Goal: Find specific page/section: Find specific page/section

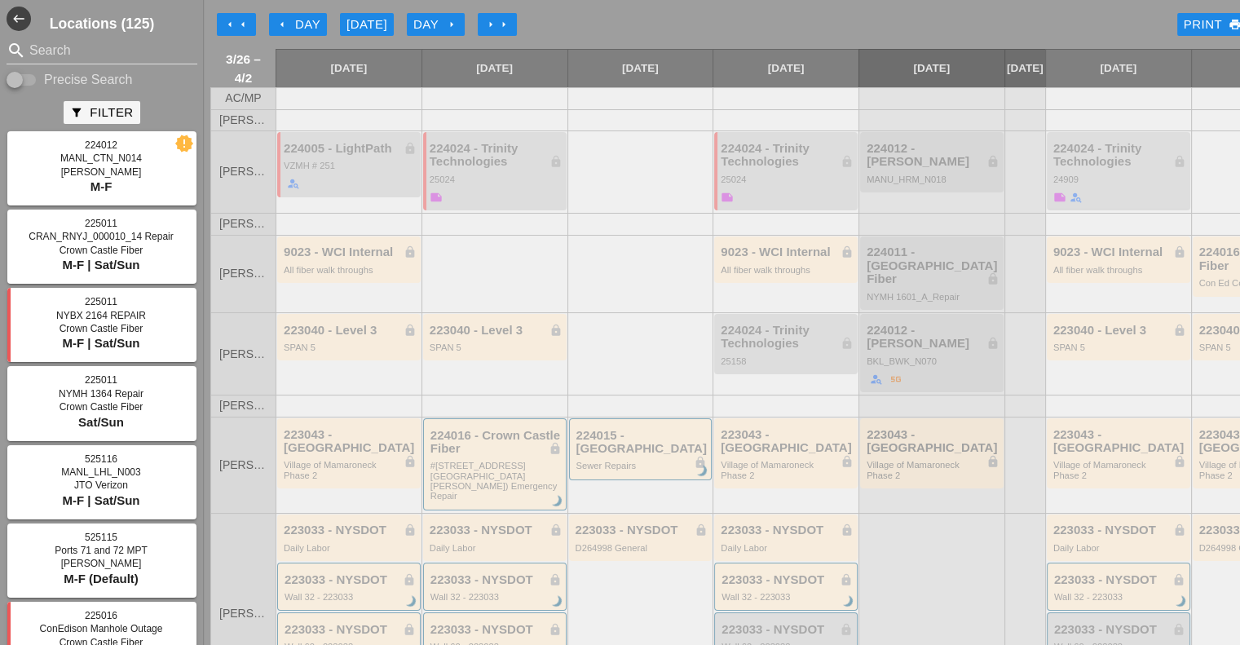
click at [358, 32] on div "[DATE]" at bounding box center [366, 24] width 41 height 19
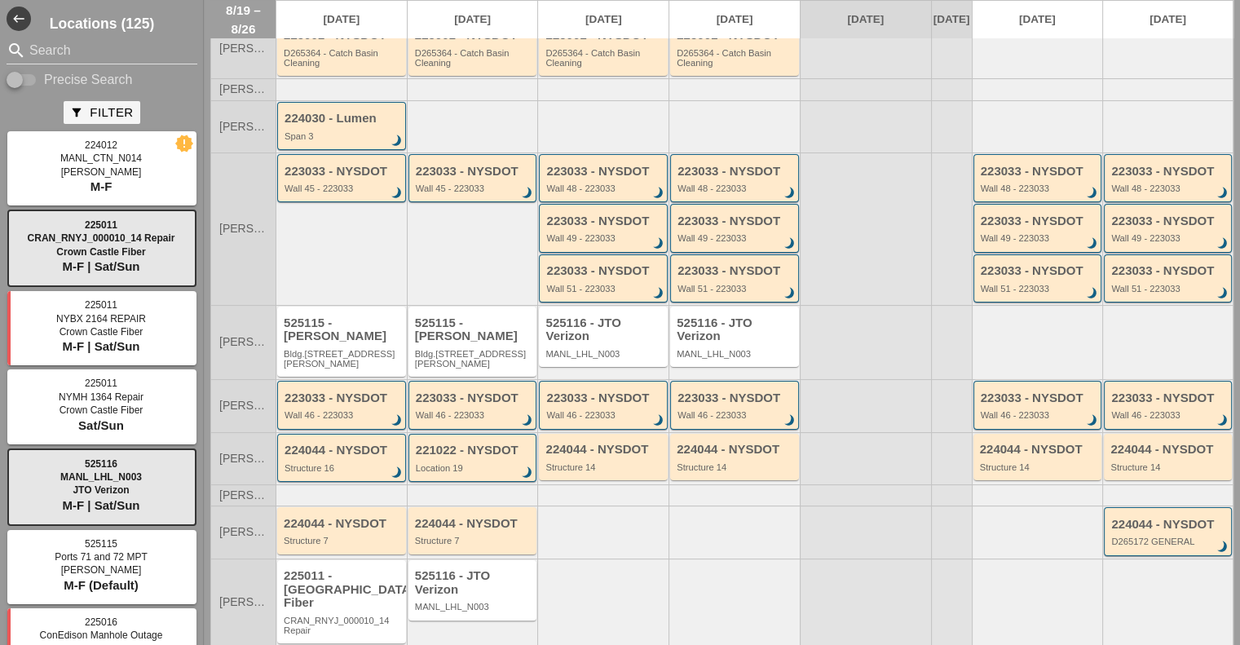
scroll to position [205, 0]
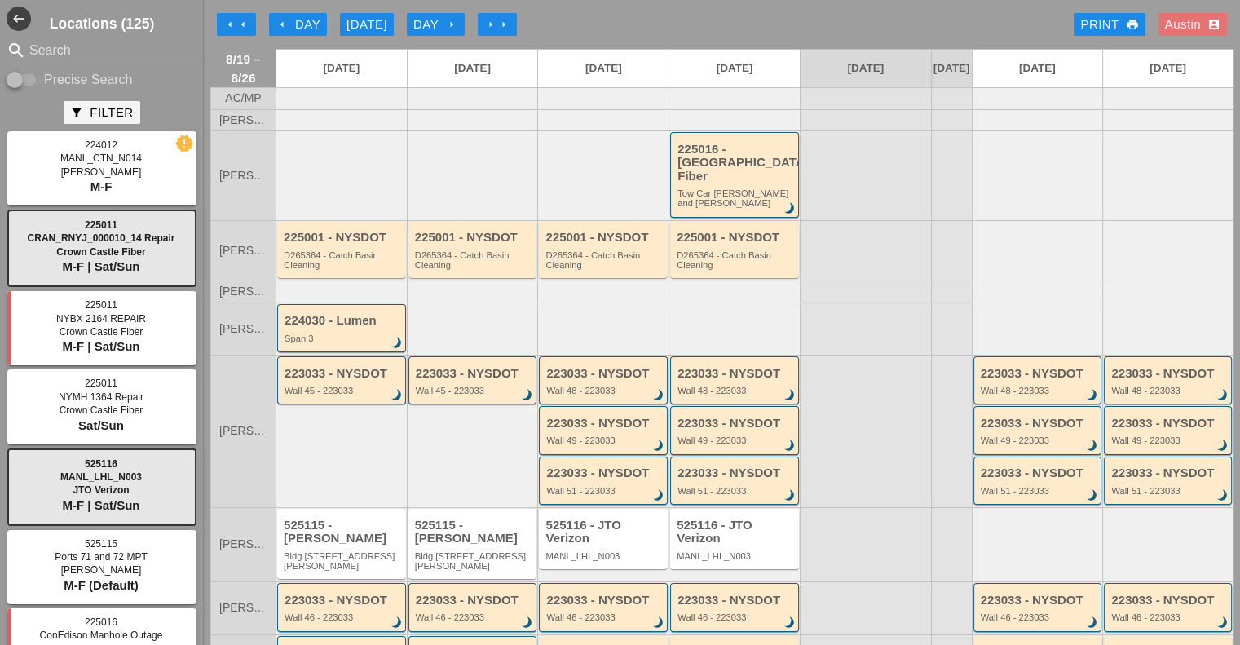
click at [630, 9] on div "arrow_left arrow_left arrow_left Day [DATE] Day arrow_right arrow_right arrow_r…" at bounding box center [721, 24] width 1023 height 33
click at [597, 11] on div "arrow_left arrow_left arrow_left Day [DATE] Day arrow_right arrow_right arrow_r…" at bounding box center [721, 24] width 1023 height 33
click at [597, 18] on div "arrow_left arrow_left arrow_left Day [DATE] Day arrow_right arrow_right arrow_r…" at bounding box center [721, 24] width 1023 height 33
click at [1169, 16] on div "Austin account_box" at bounding box center [1192, 24] width 55 height 19
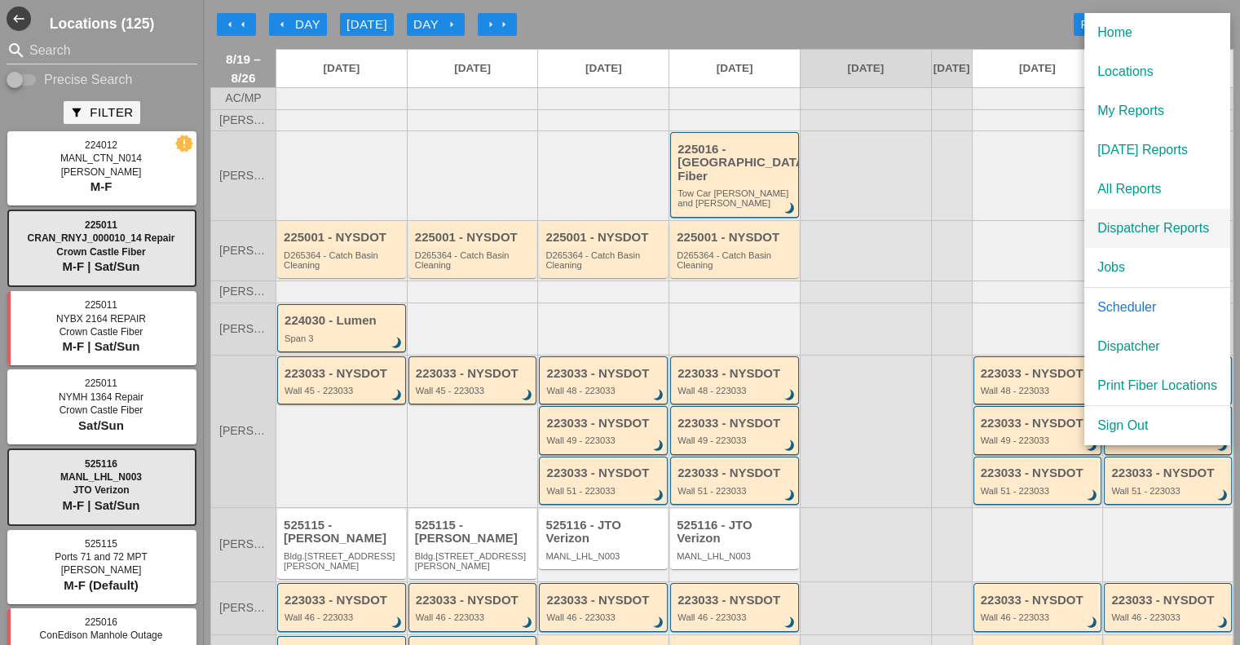
click at [1144, 228] on div "Dispatcher Reports" at bounding box center [1157, 228] width 120 height 20
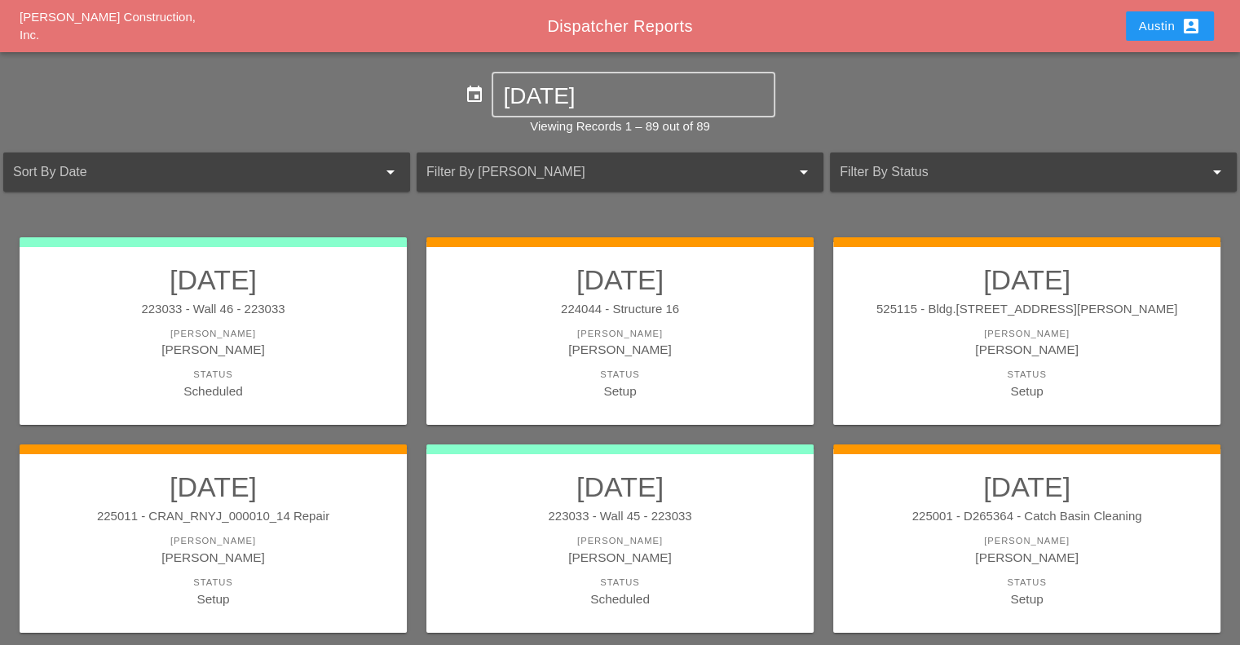
click at [1162, 3] on div "Westmoreland Construction, Inc. Dispatcher Reports Austin account_box" at bounding box center [620, 26] width 1240 height 52
click at [1156, 16] on div "Austin account_box" at bounding box center [1170, 26] width 62 height 20
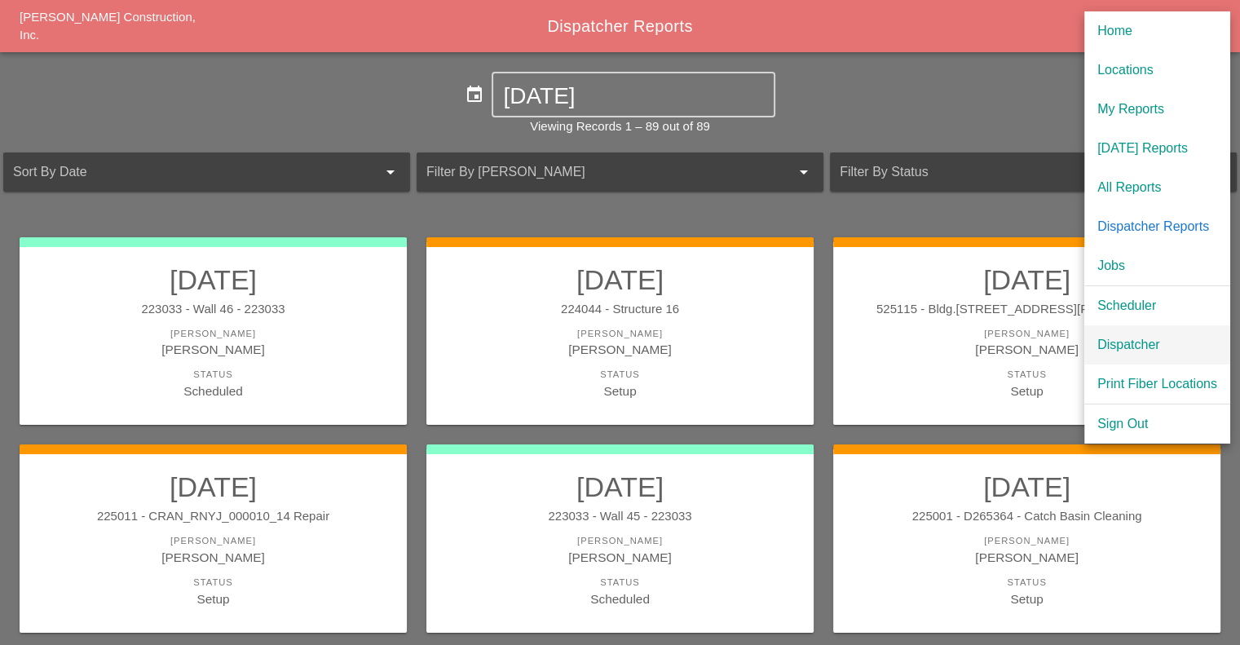
click at [1137, 348] on div "Dispatcher" at bounding box center [1157, 345] width 120 height 20
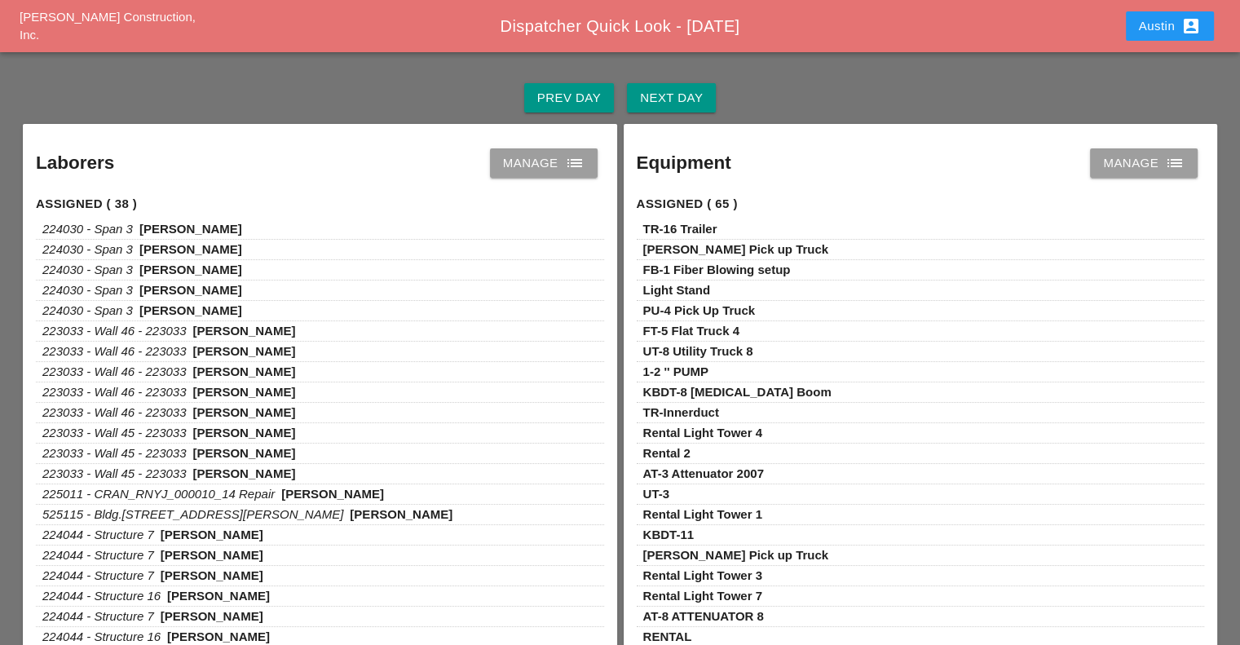
click at [1149, 19] on div "Austin account_box" at bounding box center [1170, 26] width 62 height 20
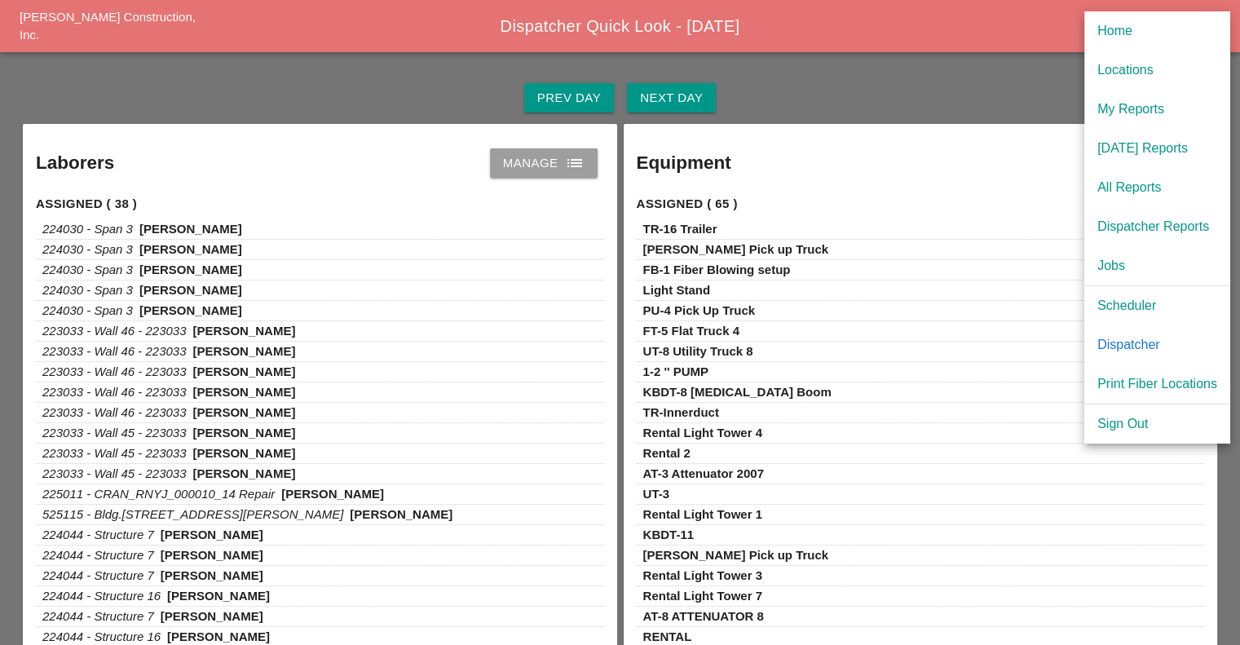
click at [425, 86] on div "Prev Day Next Day" at bounding box center [620, 98] width 1201 height 52
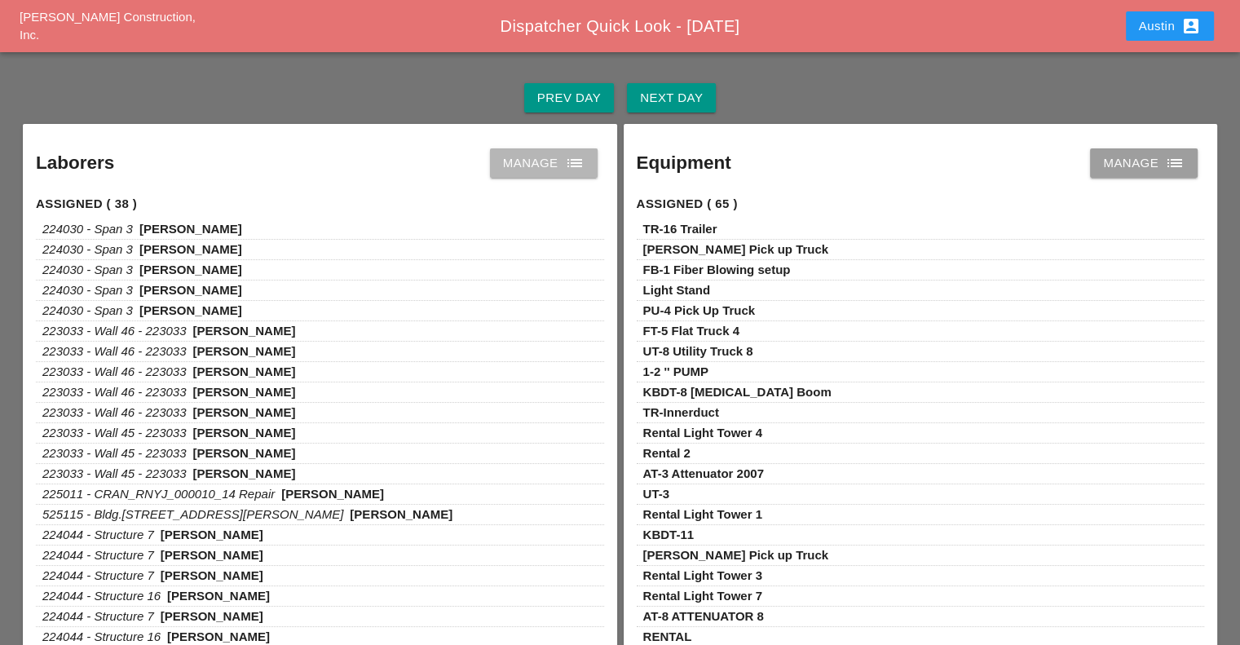
click at [528, 153] on div "Manage list" at bounding box center [544, 163] width 82 height 20
